Goal: Register for event/course

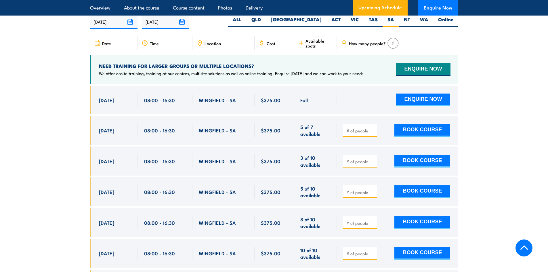
scroll to position [1020, 0]
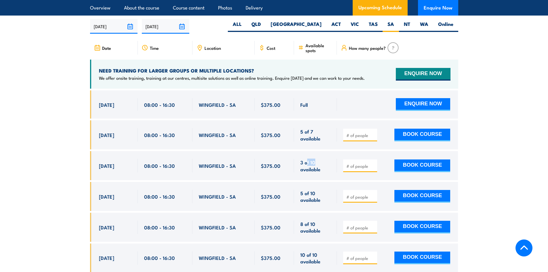
drag, startPoint x: 307, startPoint y: 161, endPoint x: 324, endPoint y: 160, distance: 16.7
click at [324, 160] on span "3 of 10 available" at bounding box center [316, 166] width 30 height 14
click at [316, 166] on span "3 of 10 available" at bounding box center [316, 166] width 30 height 14
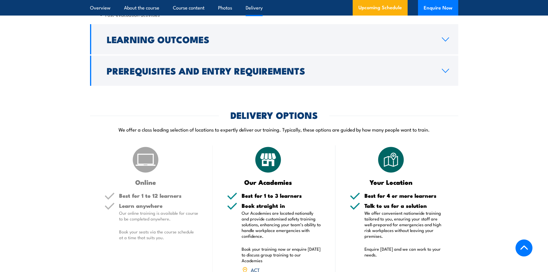
scroll to position [674, 0]
